Goal: Transaction & Acquisition: Purchase product/service

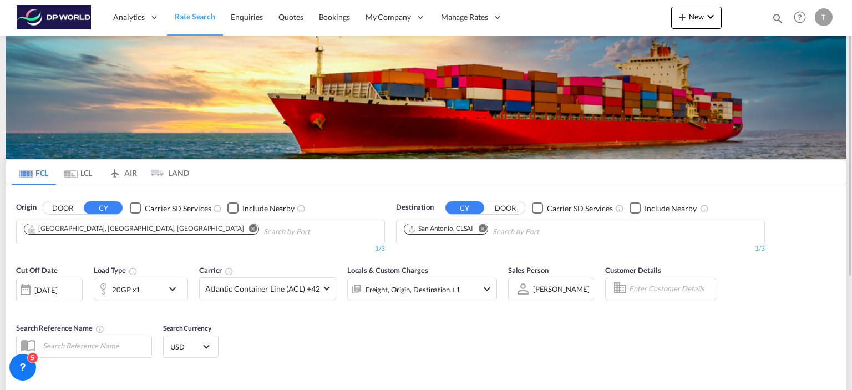
click at [249, 227] on md-icon "Remove" at bounding box center [253, 229] width 8 height 8
click at [49, 232] on body "Analytics Reports Dashboard Rate Search Enquiries Quotes Bookings" at bounding box center [426, 195] width 852 height 390
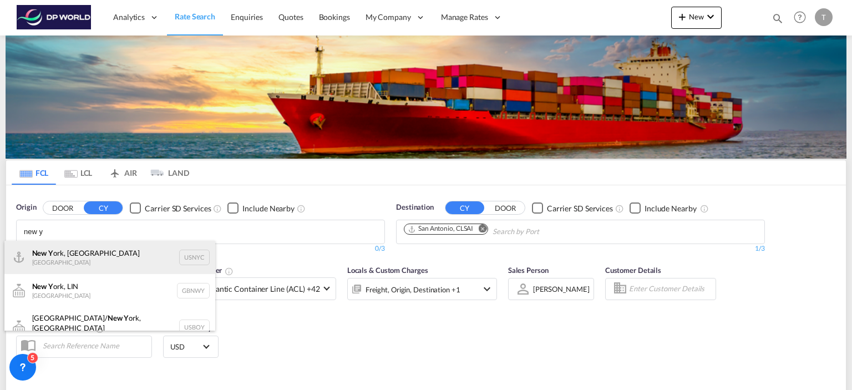
type input "new y"
click at [47, 255] on div "New Y ork, [GEOGRAPHIC_DATA] [GEOGRAPHIC_DATA] USNYC" at bounding box center [109, 257] width 211 height 33
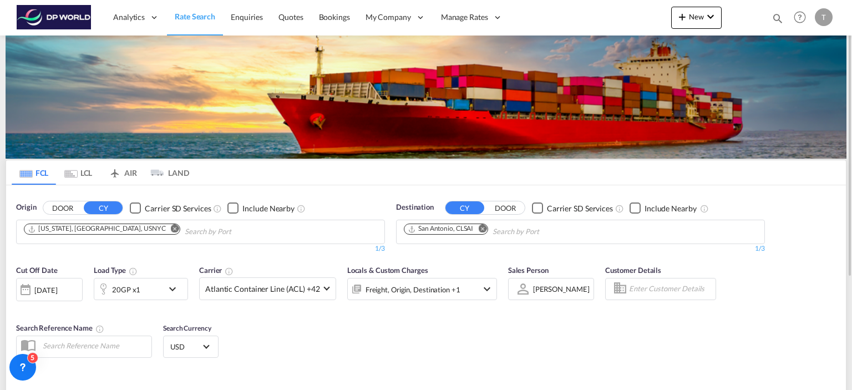
click at [484, 228] on md-icon "Remove" at bounding box center [482, 229] width 8 height 8
click at [449, 231] on body "Analytics Reports Dashboard Rate Search Enquiries Quotes Bookings" at bounding box center [426, 195] width 852 height 390
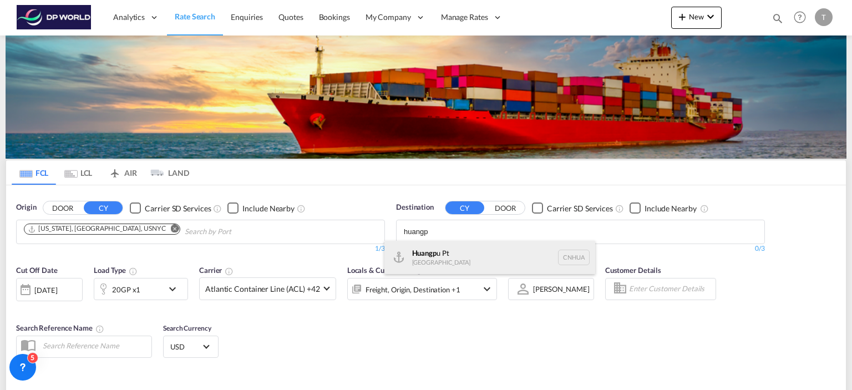
type input "huangp"
click at [433, 258] on div "Huangp u Pt [GEOGRAPHIC_DATA] [GEOGRAPHIC_DATA]" at bounding box center [489, 257] width 211 height 33
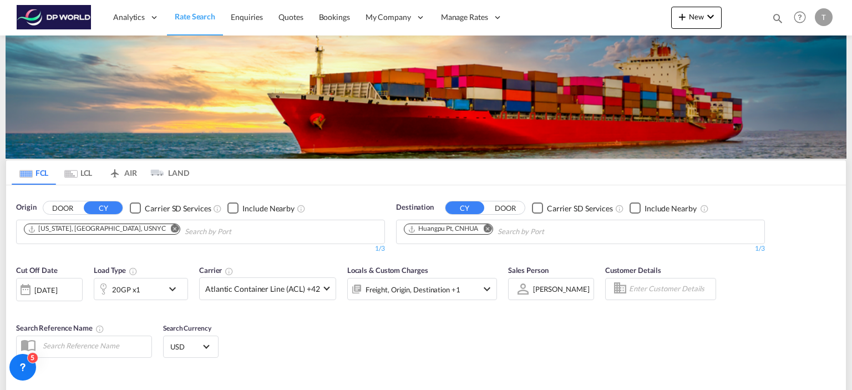
click at [171, 290] on md-icon "icon-chevron-down" at bounding box center [175, 288] width 19 height 13
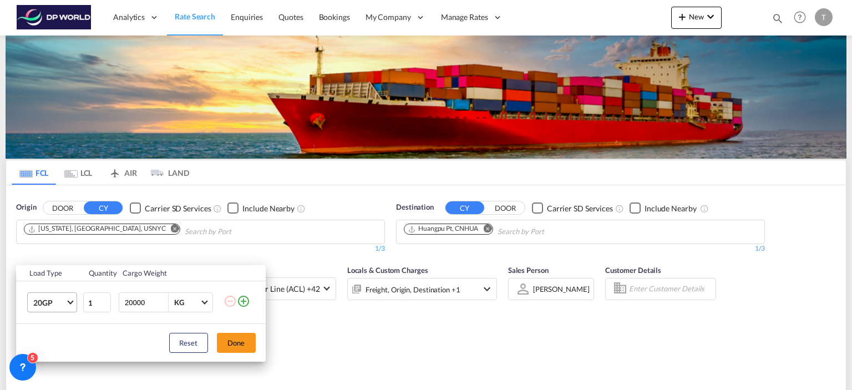
click at [71, 302] on span "Choose: \a20GP" at bounding box center [70, 301] width 6 height 6
click at [53, 311] on md-option "40HC" at bounding box center [61, 309] width 75 height 27
click at [235, 342] on button "Done" at bounding box center [236, 343] width 39 height 20
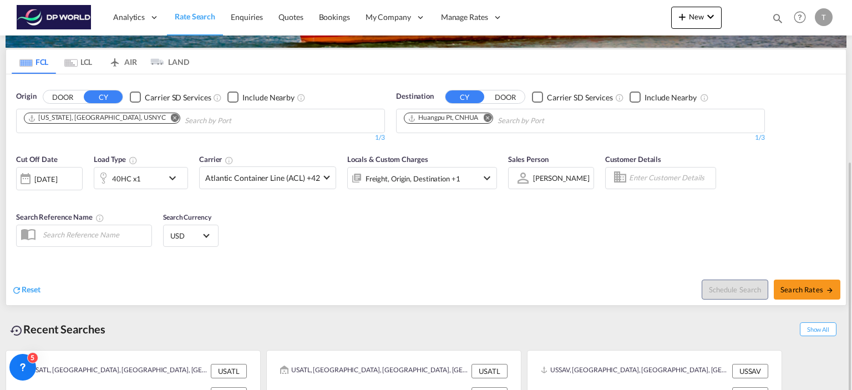
scroll to position [159, 0]
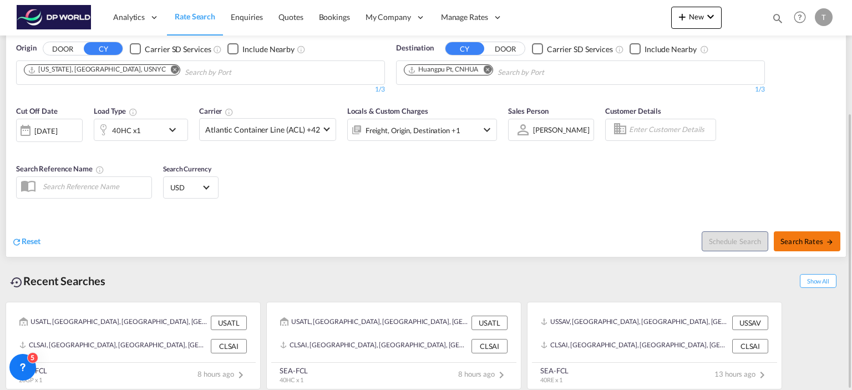
click at [799, 241] on span "Search Rates" at bounding box center [806, 241] width 53 height 9
type input "USNYC to CNHUA / [DATE]"
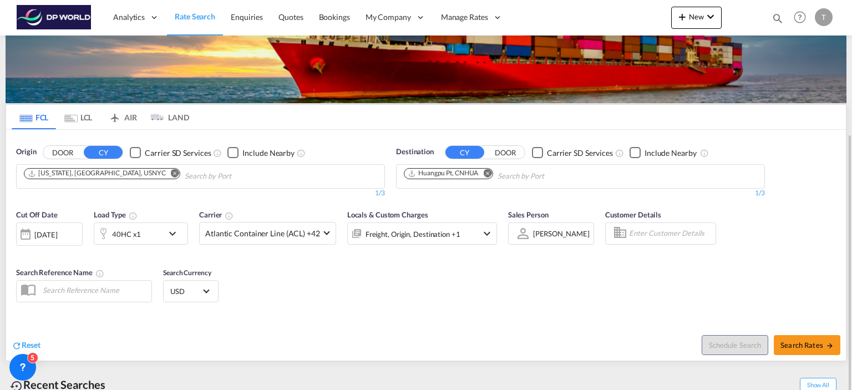
scroll to position [159, 0]
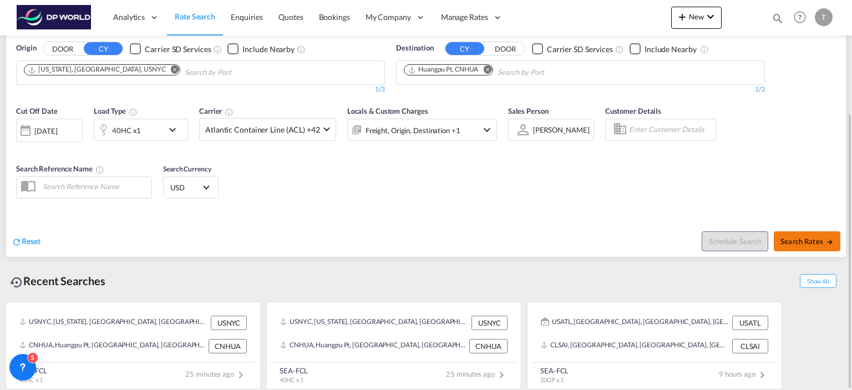
click at [812, 242] on span "Search Rates" at bounding box center [806, 241] width 53 height 9
type input "USNYC to CNHUA / [DATE]"
